Goal: Transaction & Acquisition: Register for event/course

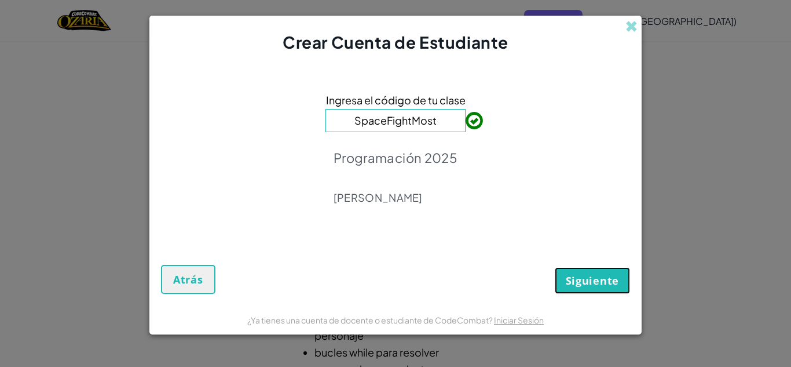
click at [608, 286] on span "Siguiente" at bounding box center [592, 280] width 53 height 14
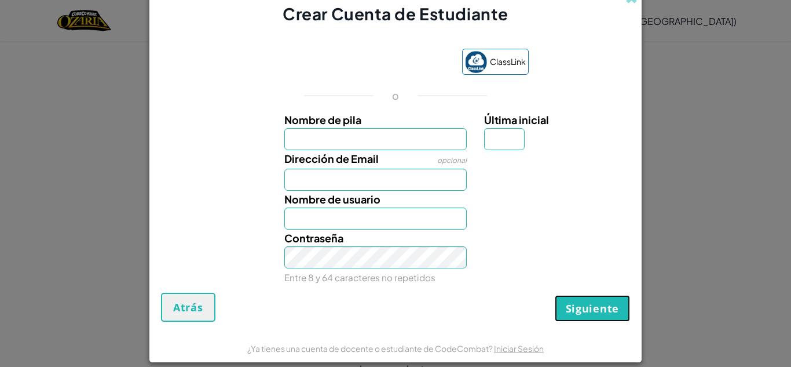
click at [589, 311] on span "Siguiente" at bounding box center [592, 308] width 53 height 14
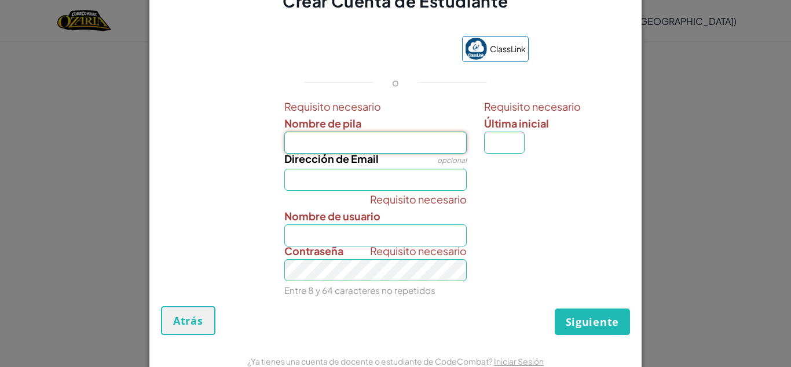
click at [383, 137] on input "Nombre de pila" at bounding box center [375, 143] width 183 height 22
click at [173, 320] on span "Atrás" at bounding box center [188, 320] width 30 height 14
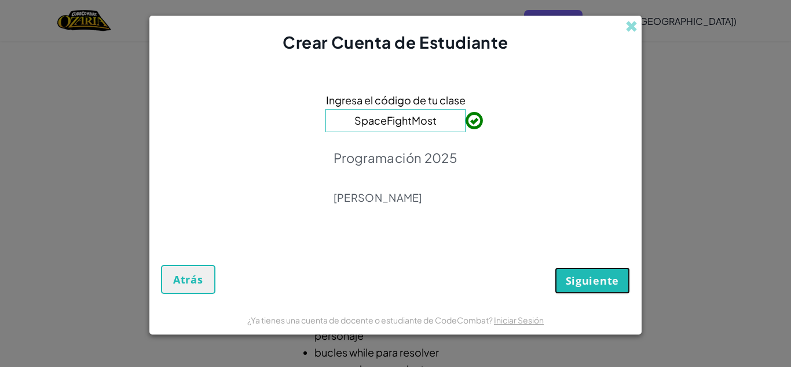
click at [593, 290] on button "Siguiente" at bounding box center [592, 280] width 75 height 27
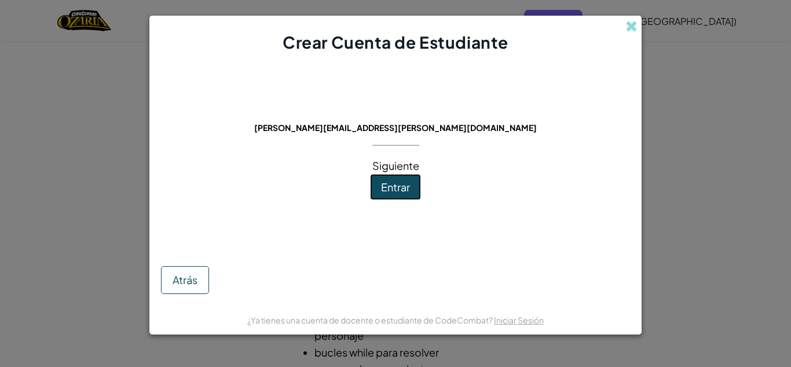
click at [401, 189] on span "Entrar" at bounding box center [395, 186] width 29 height 13
